Goal: Task Accomplishment & Management: Use online tool/utility

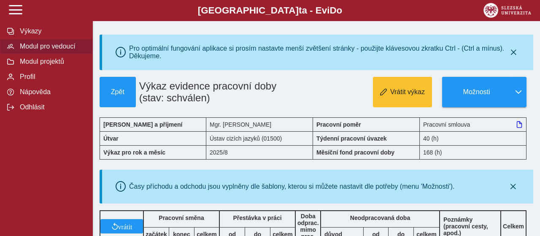
scroll to position [313, 0]
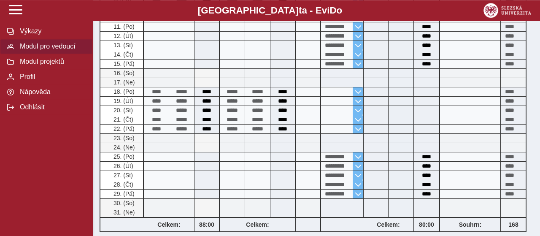
click at [50, 50] on span "Modul pro vedoucí" at bounding box center [51, 47] width 68 height 8
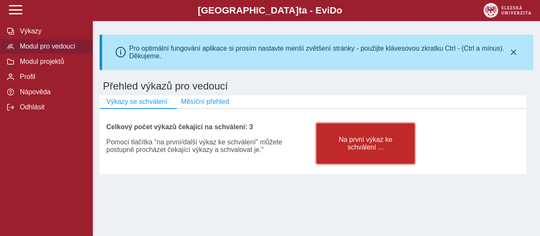
click at [340, 145] on span "Na první výkaz ke schválení ..." at bounding box center [366, 143] width 84 height 15
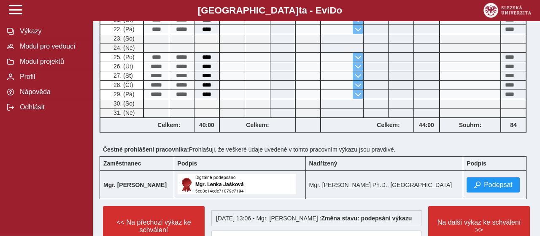
scroll to position [460, 0]
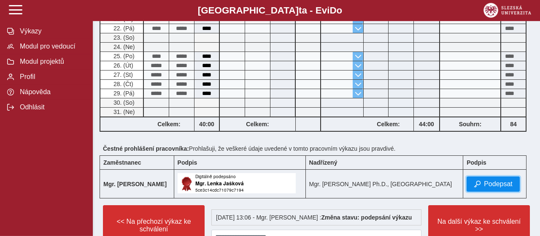
click at [484, 184] on span "Podepsat" at bounding box center [498, 184] width 29 height 8
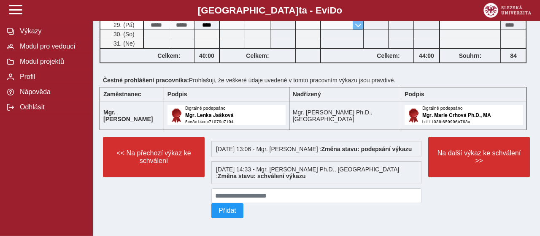
scroll to position [531, 0]
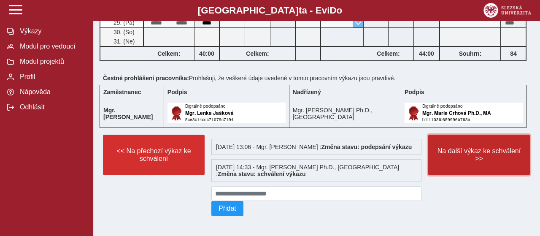
click at [470, 147] on span "Na další výkaz ke schválení >>" at bounding box center [478, 154] width 87 height 15
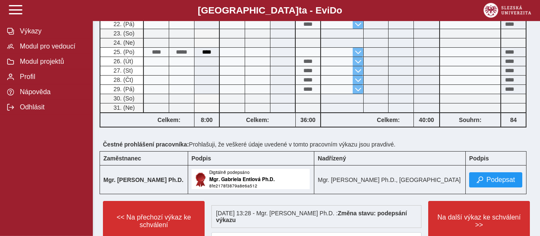
scroll to position [465, 0]
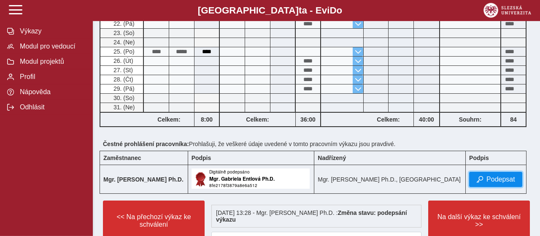
click at [487, 177] on span "Podepsat" at bounding box center [501, 180] width 29 height 8
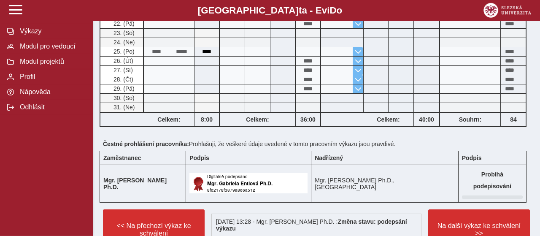
scroll to position [0, 0]
